Goal: Check status: Check status

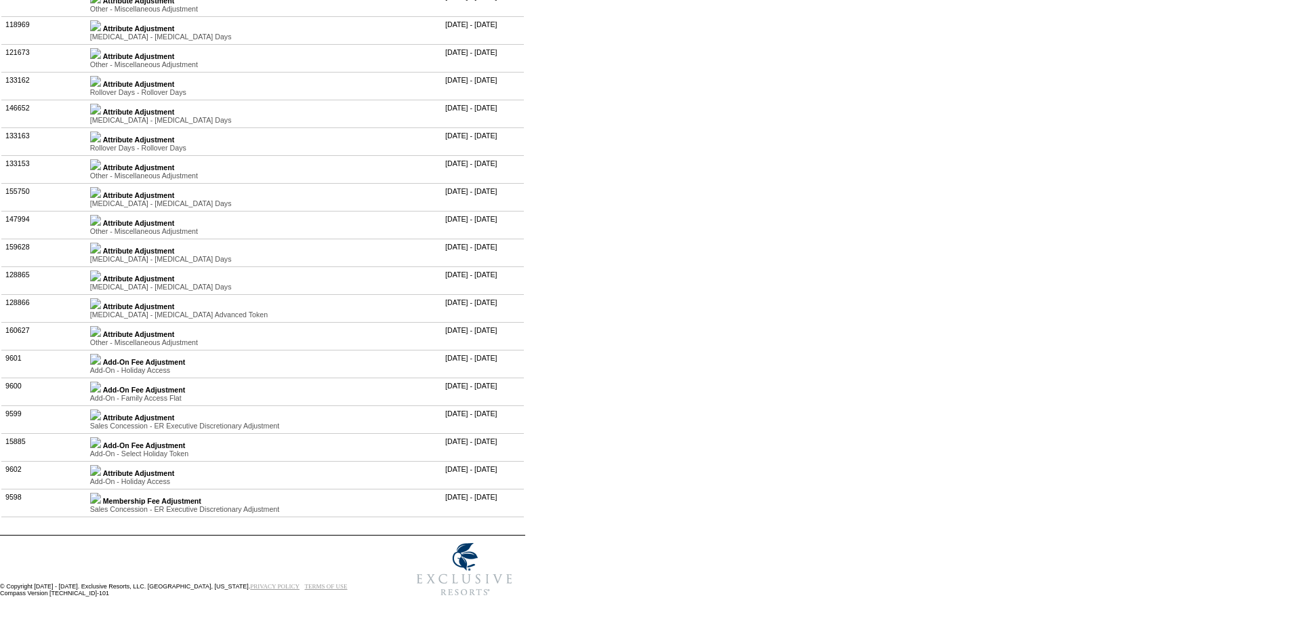
scroll to position [2993, 0]
click at [101, 337] on img at bounding box center [95, 331] width 11 height 11
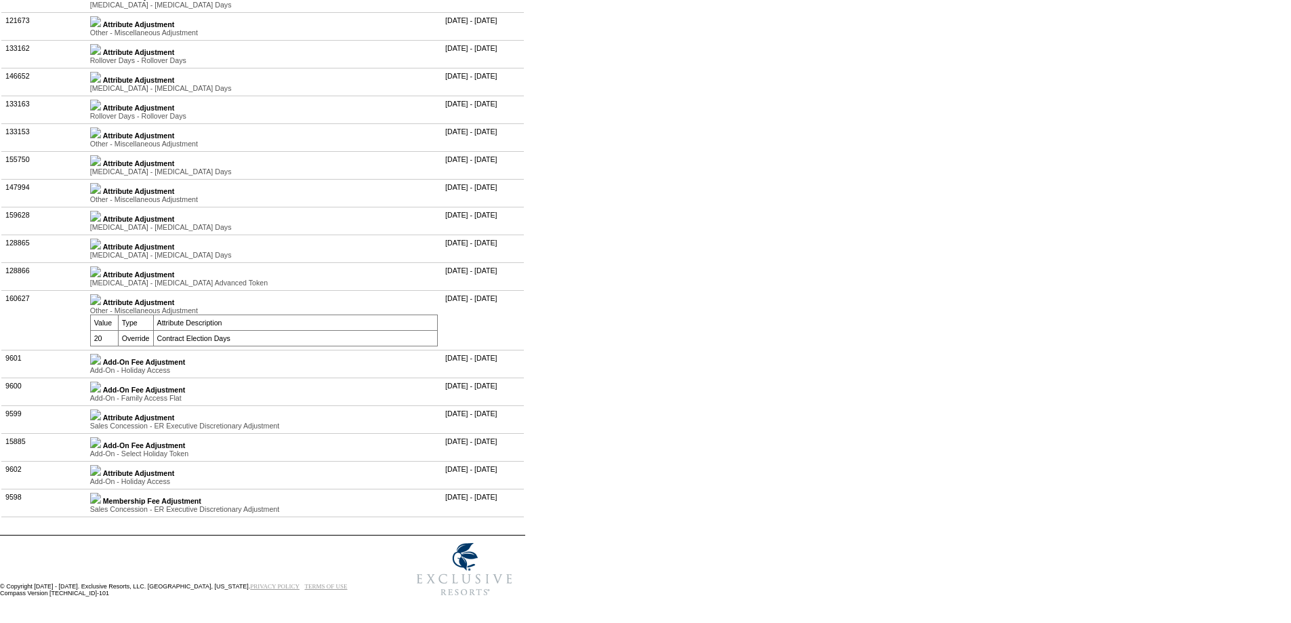
click at [101, 277] on img at bounding box center [95, 271] width 11 height 11
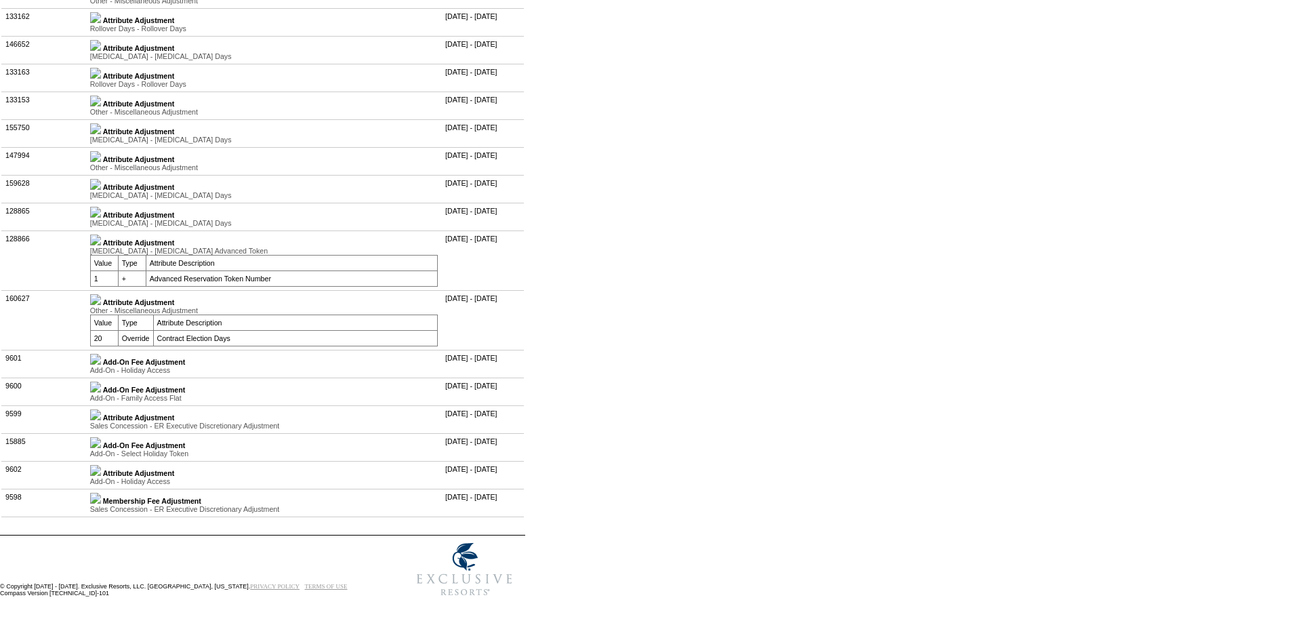
click at [101, 218] on img at bounding box center [95, 212] width 11 height 11
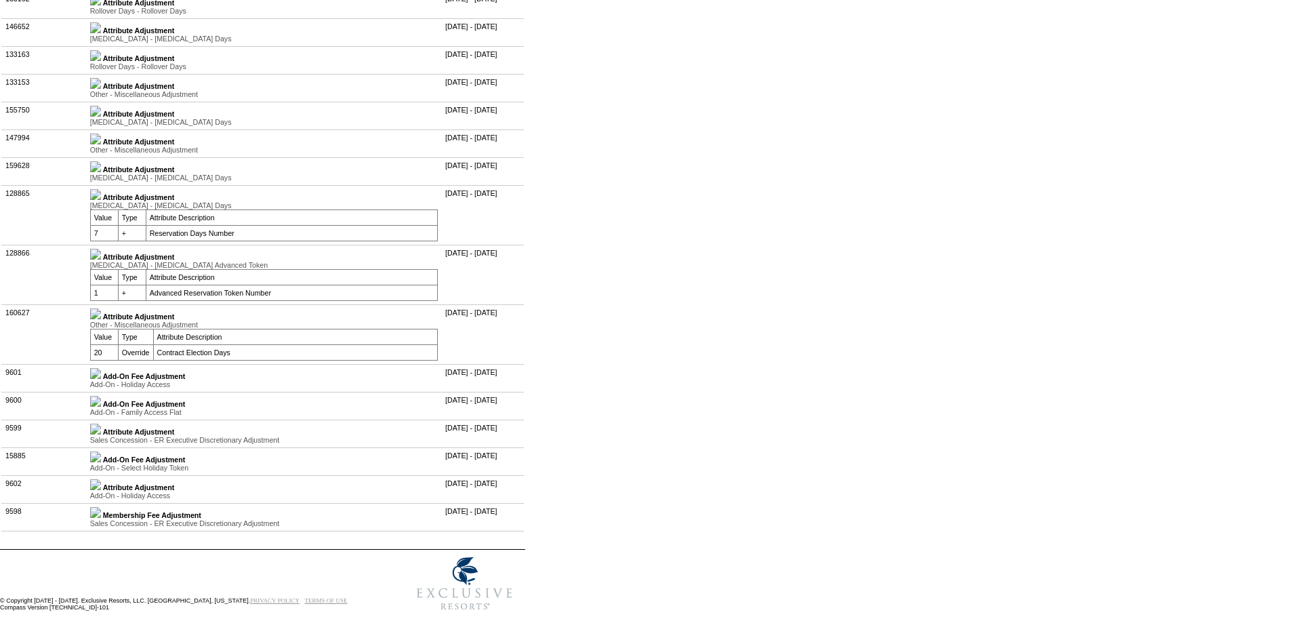
scroll to position [2925, 0]
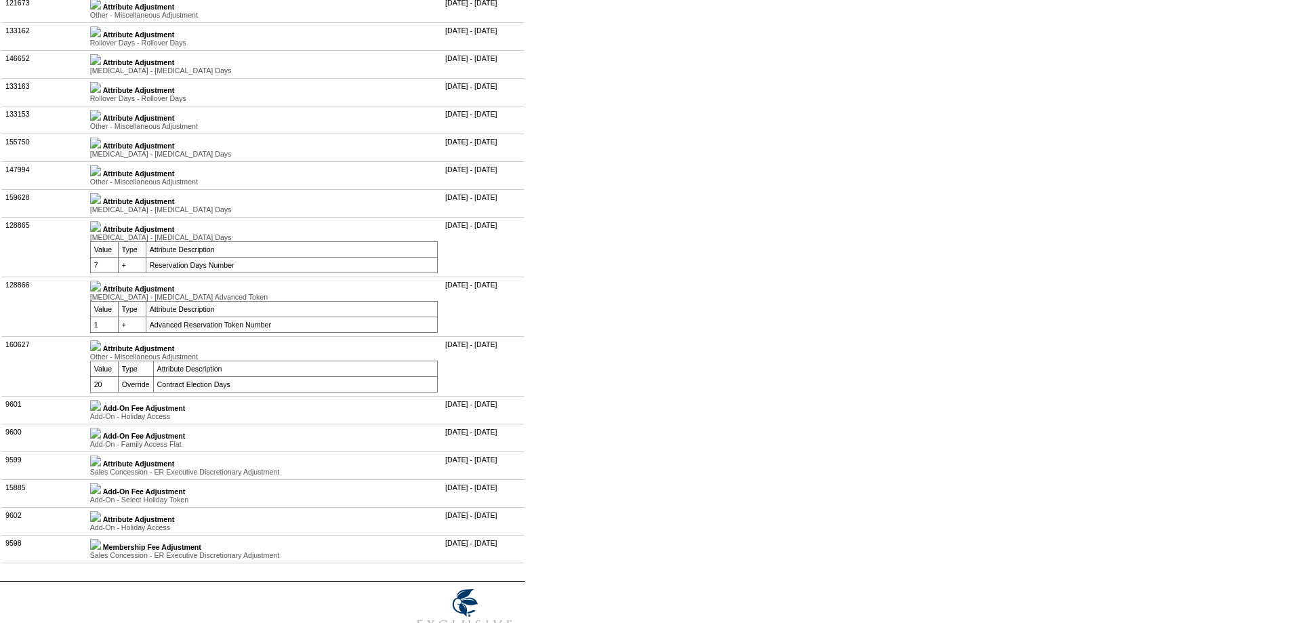
click at [101, 204] on img at bounding box center [95, 198] width 11 height 11
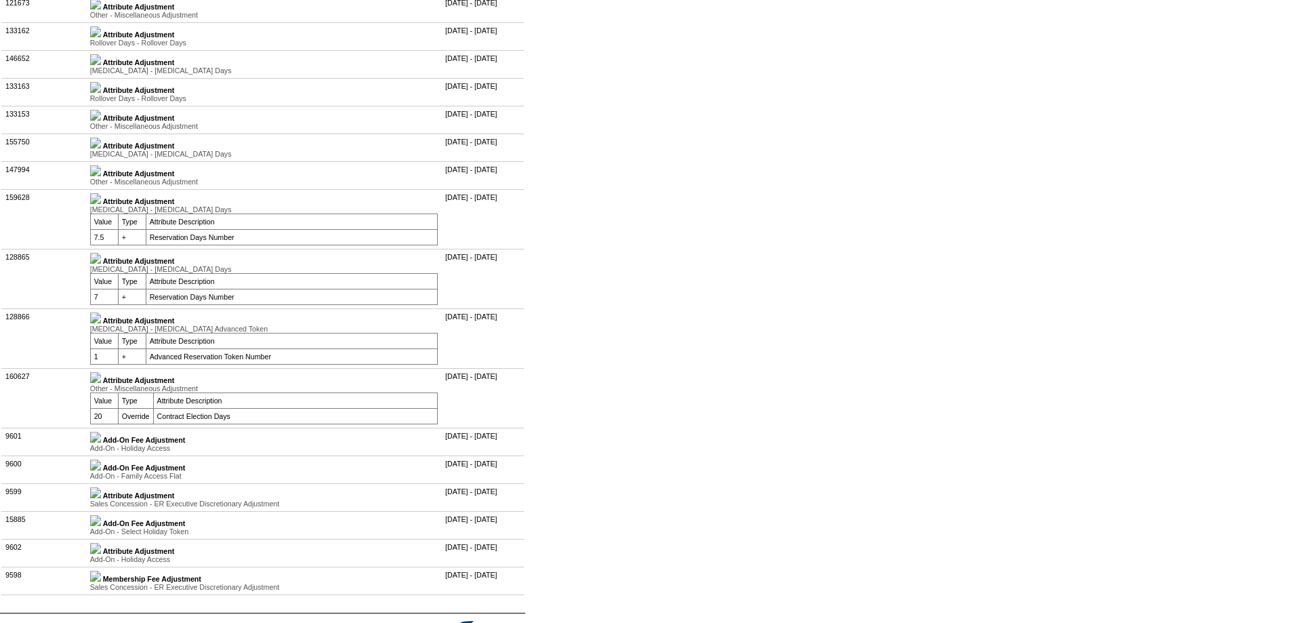
click at [101, 148] on img at bounding box center [95, 143] width 11 height 11
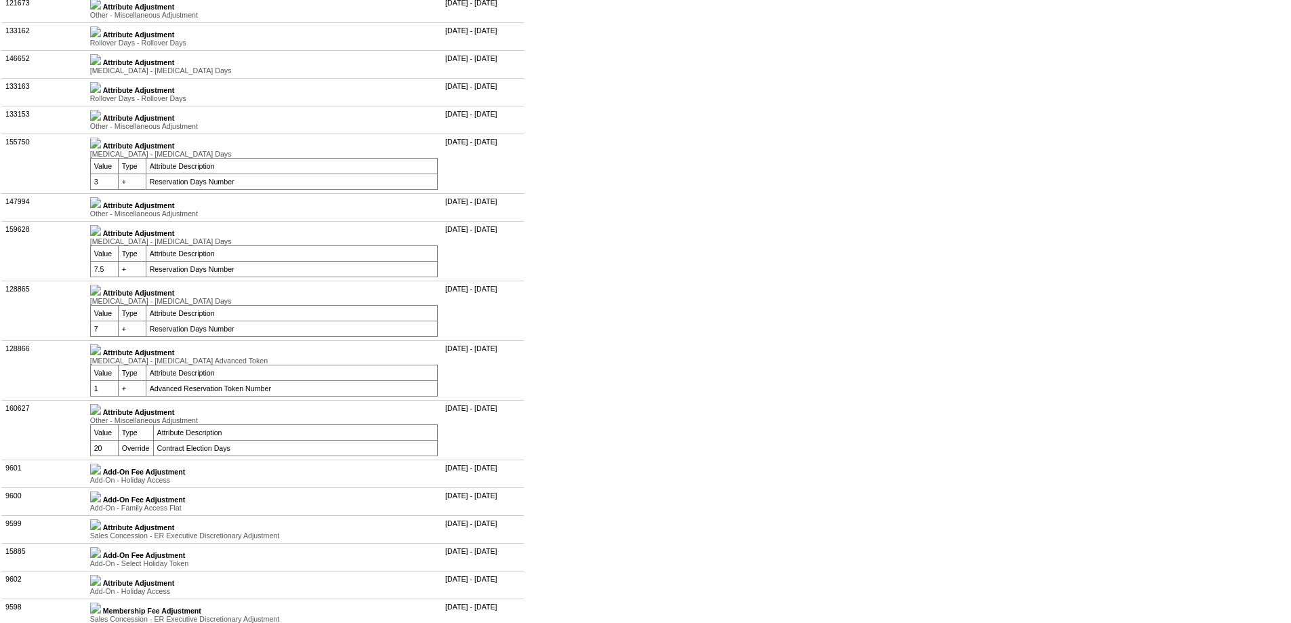
click at [101, 93] on img at bounding box center [95, 87] width 11 height 11
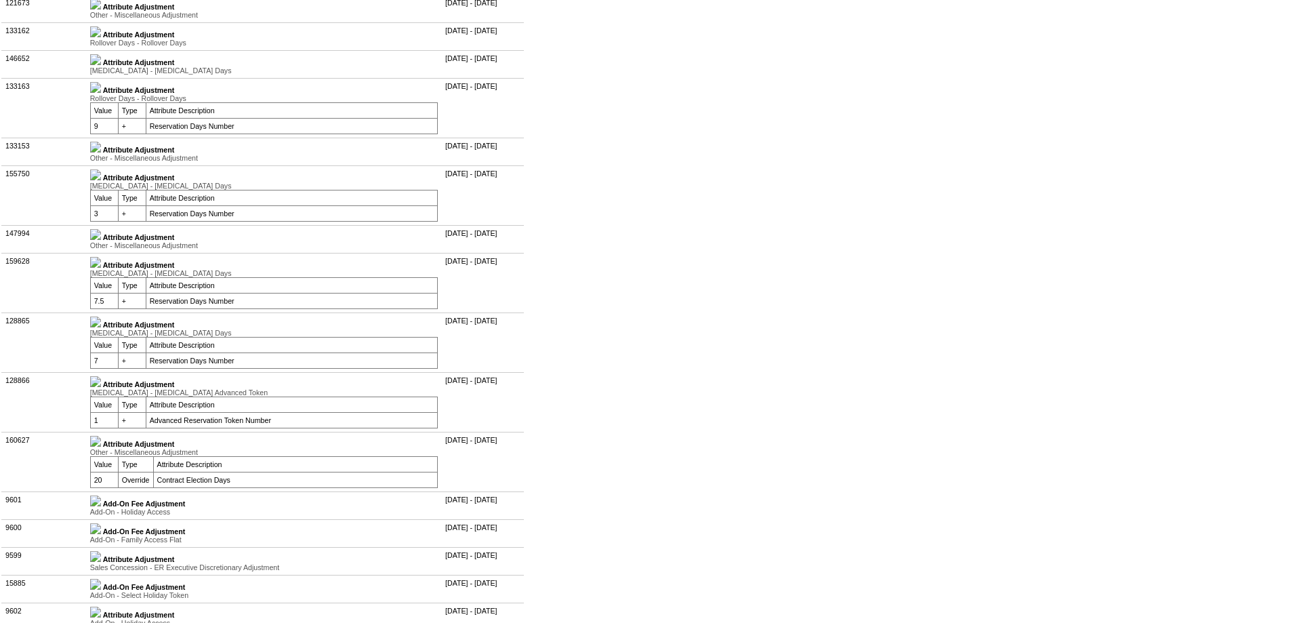
click at [104, 78] on td "Attribute Adjustment Coronavirus - Coronavirus Days Value Type Attribute Descri…" at bounding box center [263, 64] width 355 height 28
click at [101, 65] on img at bounding box center [95, 59] width 11 height 11
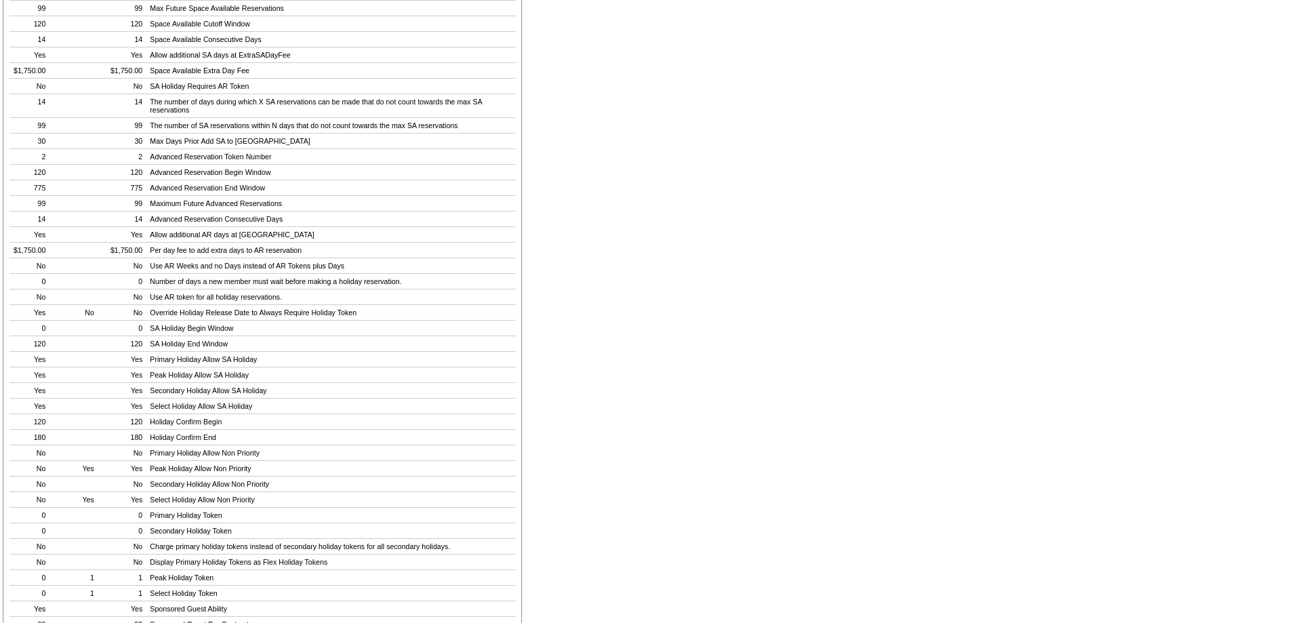
scroll to position [78, 0]
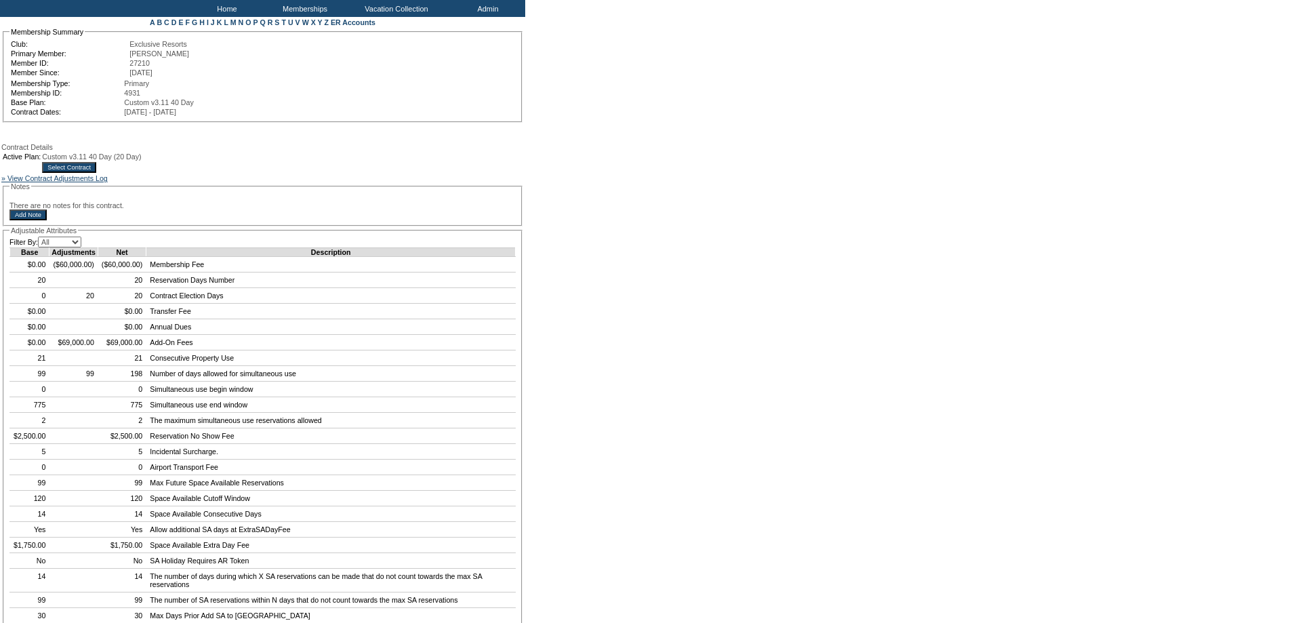
click at [56, 182] on link "» View Contract Adjustments Log" at bounding box center [54, 178] width 106 height 8
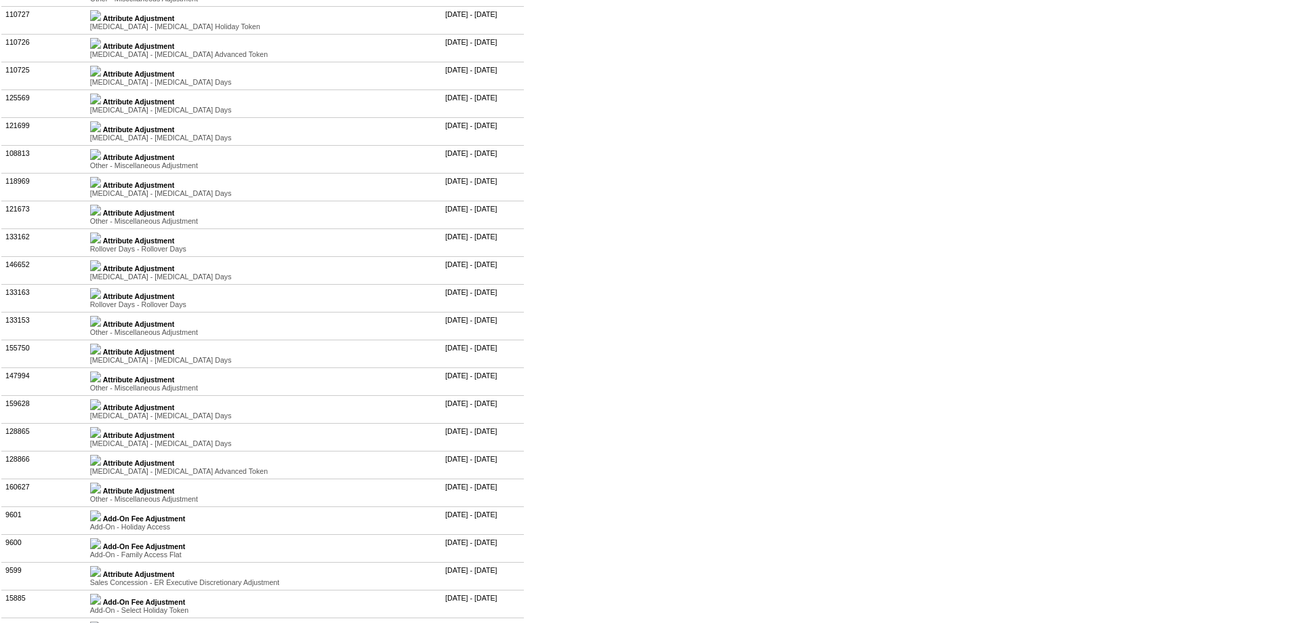
scroll to position [2993, 0]
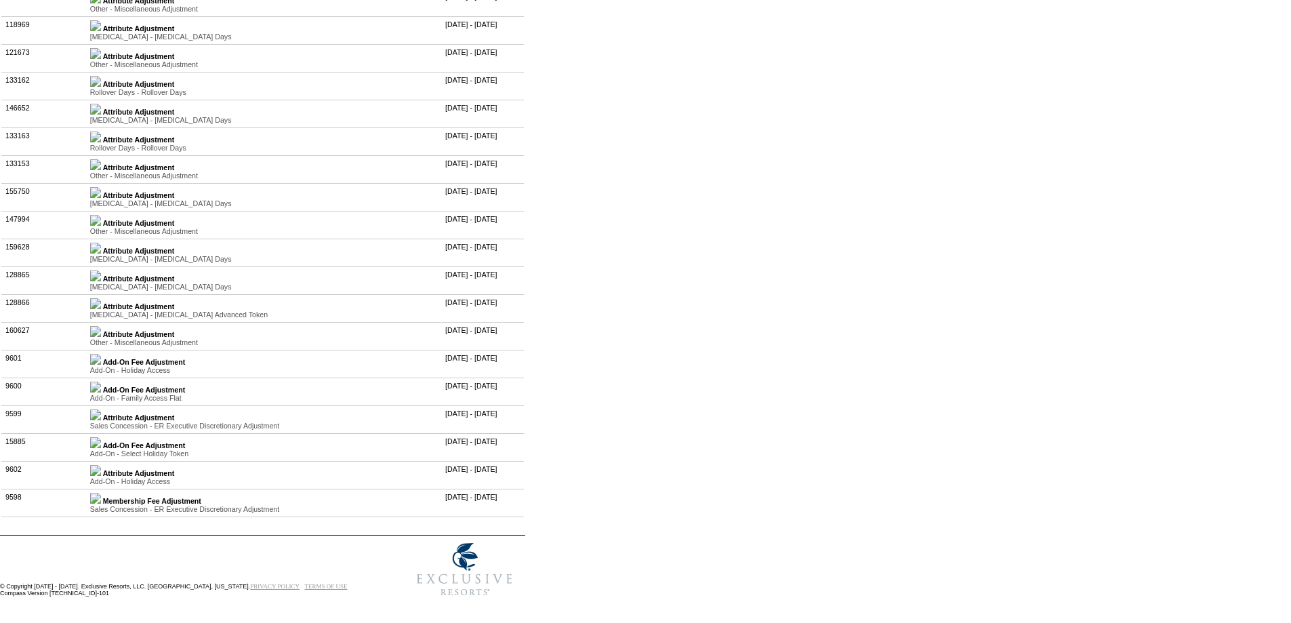
click at [101, 281] on img at bounding box center [95, 275] width 11 height 11
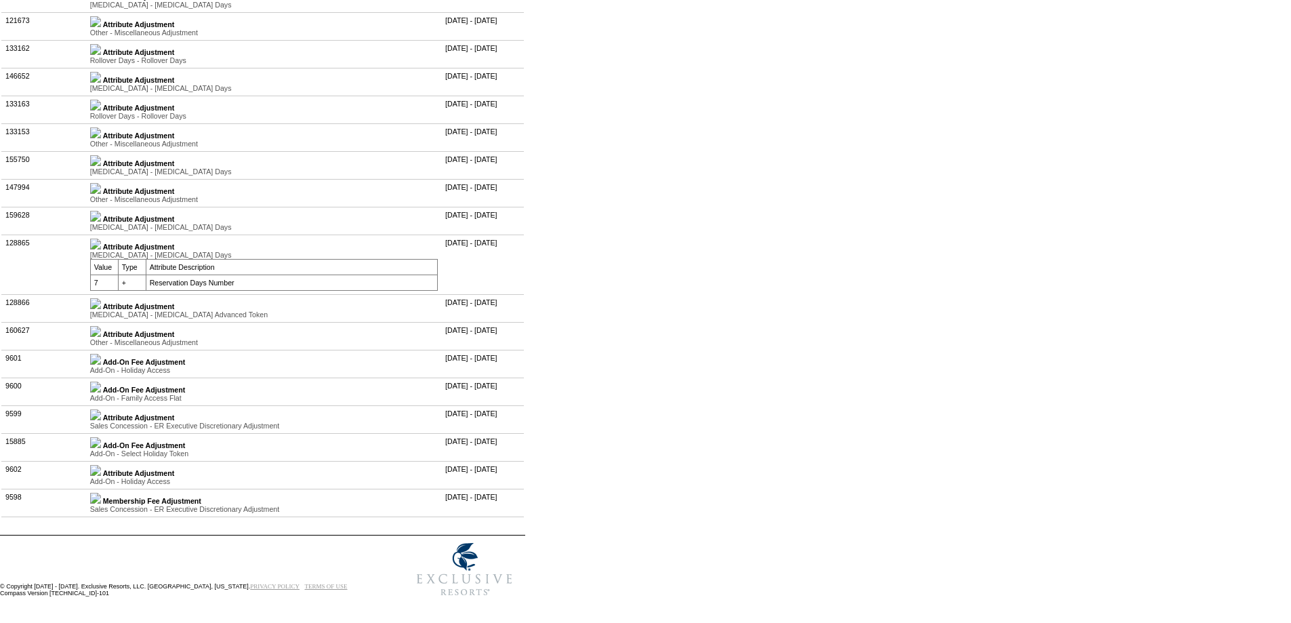
click at [101, 249] on img at bounding box center [95, 244] width 11 height 11
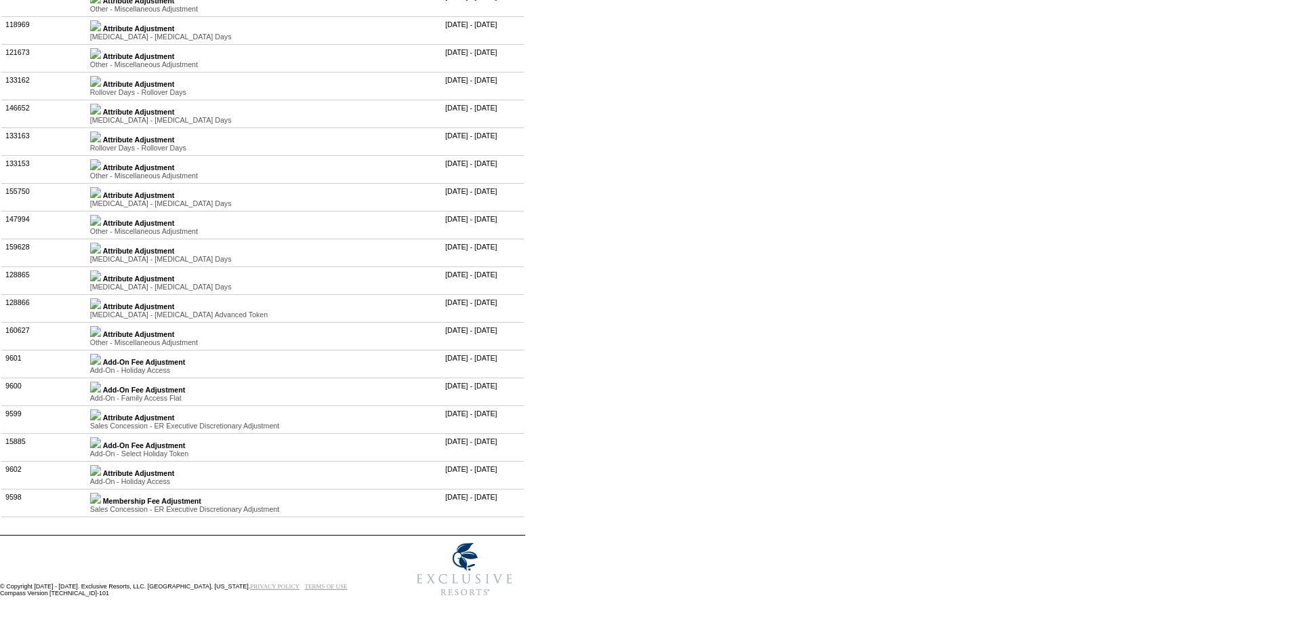
click at [110, 262] on td "Attribute Adjustment Coronavirus - Coronavirus Days Value Type Attribute Descri…" at bounding box center [263, 253] width 355 height 28
click at [101, 254] on img at bounding box center [95, 248] width 11 height 11
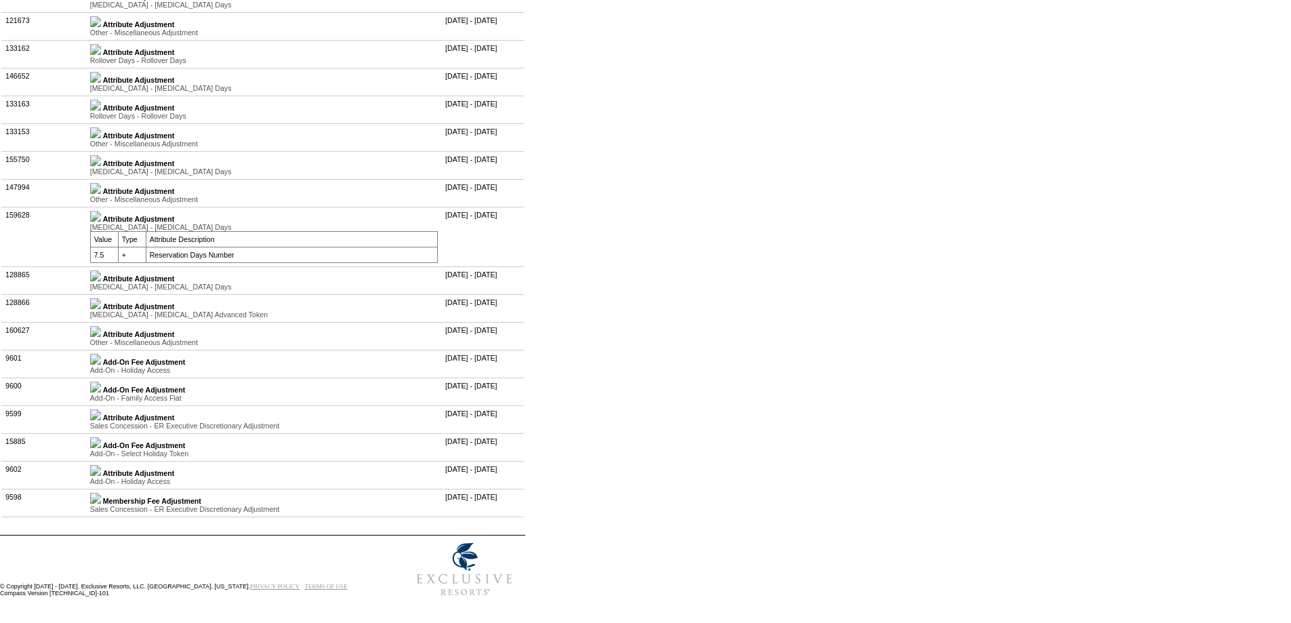
click at [101, 222] on img at bounding box center [95, 216] width 11 height 11
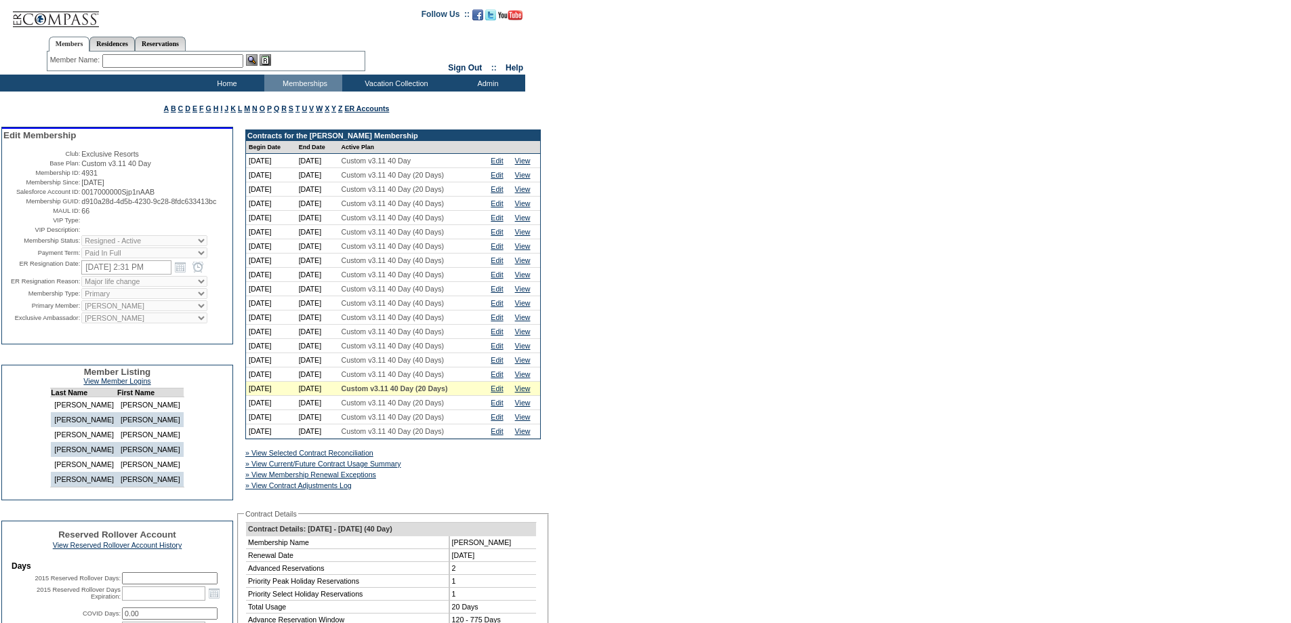
scroll to position [203, 0]
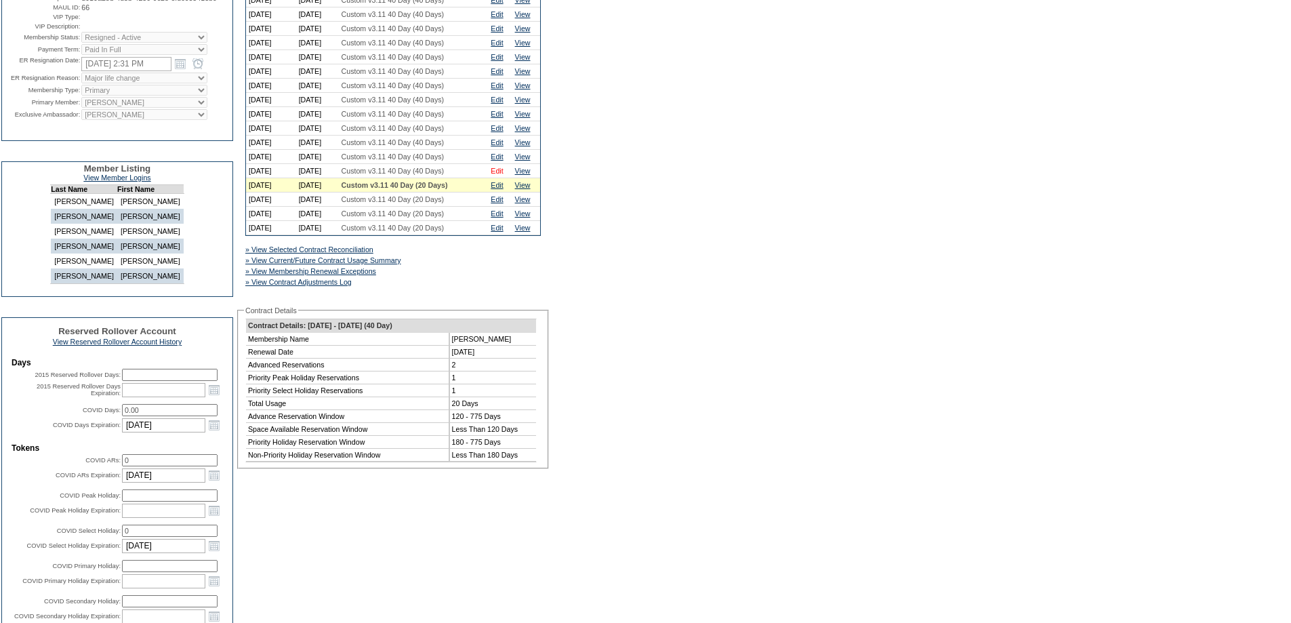
click at [503, 175] on link "Edit" at bounding box center [497, 171] width 12 height 8
